Goal: Information Seeking & Learning: Find specific fact

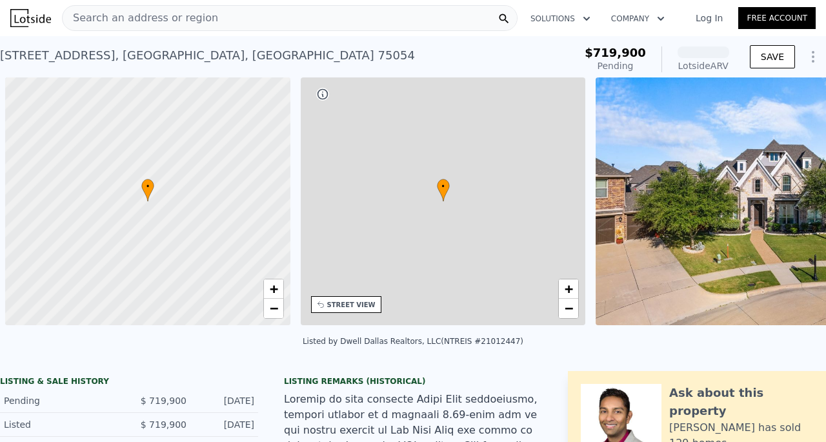
scroll to position [0, 5]
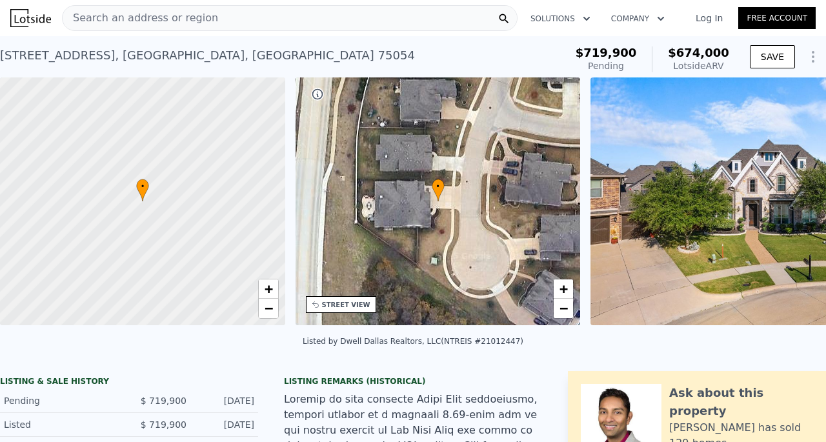
click at [658, 173] on img at bounding box center [777, 201] width 372 height 248
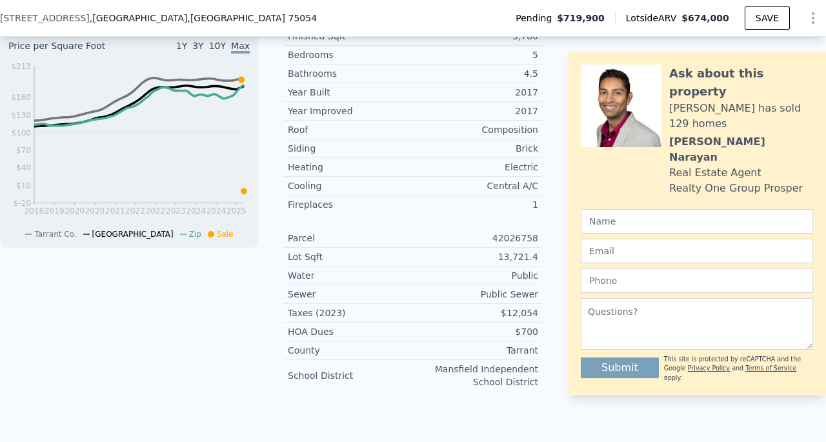
scroll to position [487, 0]
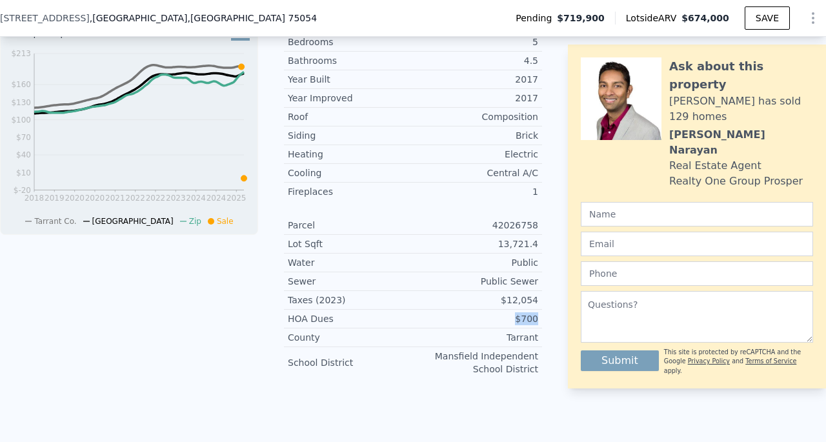
drag, startPoint x: 507, startPoint y: 322, endPoint x: 531, endPoint y: 323, distance: 23.9
click at [531, 323] on div "$700" at bounding box center [475, 318] width 125 height 13
click at [355, 325] on div "HOA Dues" at bounding box center [350, 318] width 125 height 13
click at [513, 336] on div "Tarrant" at bounding box center [475, 337] width 125 height 13
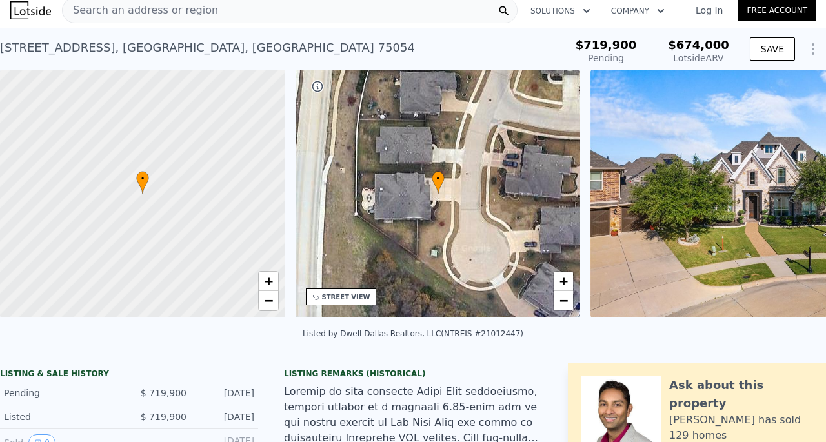
scroll to position [5, 0]
